Goal: Check status: Check status

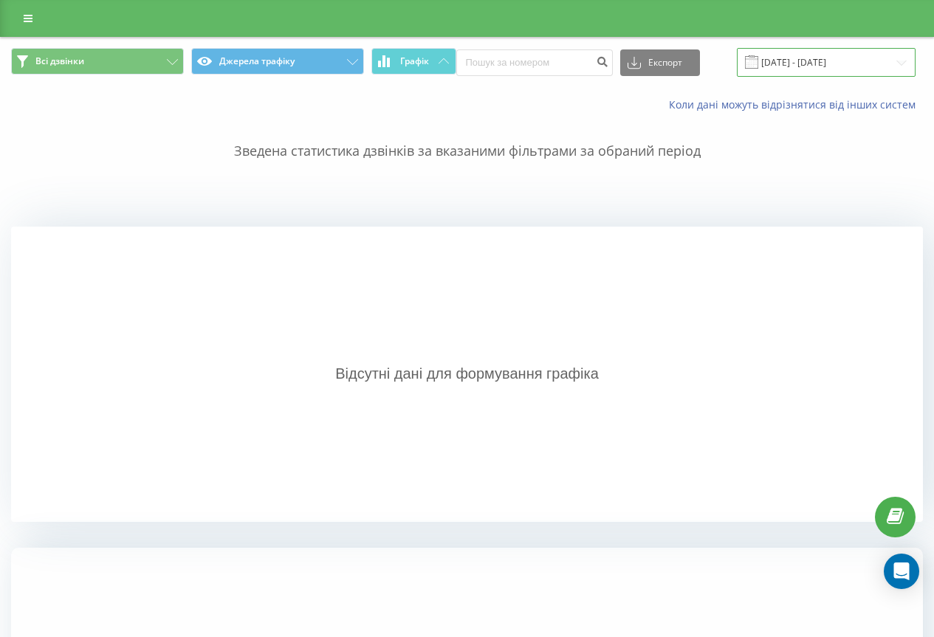
click at [817, 62] on input "19.08.2025 - 19.08.2025" at bounding box center [826, 62] width 179 height 29
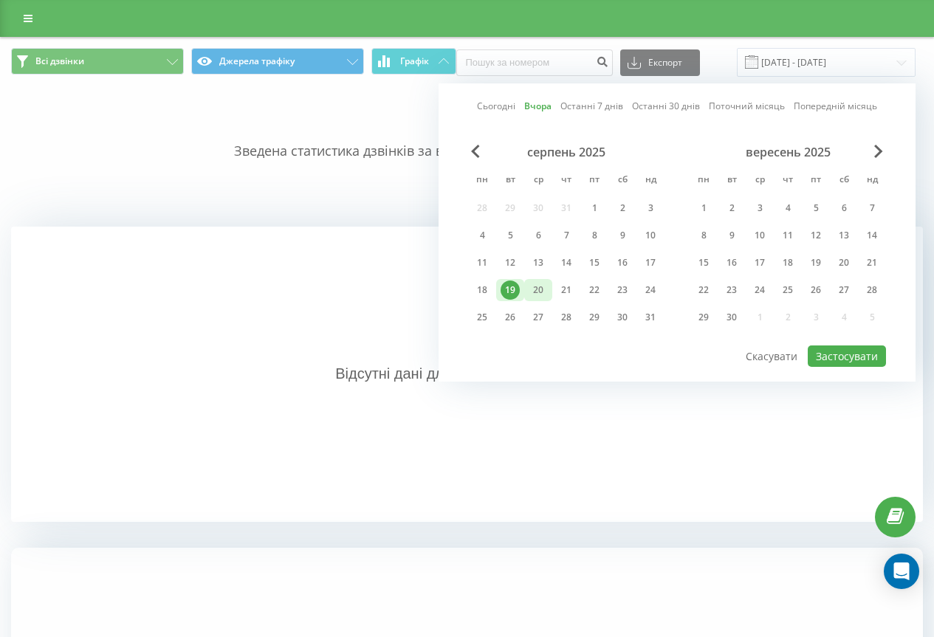
click at [541, 280] on div "20" at bounding box center [538, 290] width 28 height 22
click at [860, 353] on button "Застосувати" at bounding box center [846, 355] width 78 height 21
type input "[DATE] - [DATE]"
